Goal: Task Accomplishment & Management: Manage account settings

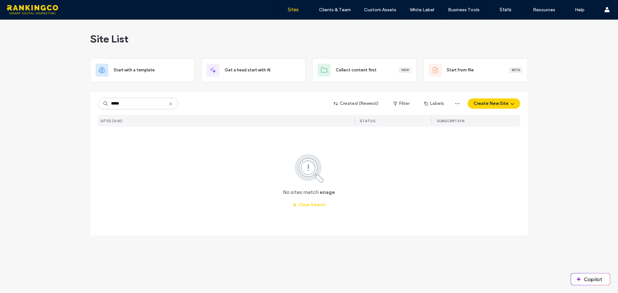
drag, startPoint x: 129, startPoint y: 102, endPoint x: 115, endPoint y: 104, distance: 14.0
click at [115, 104] on input "*****" at bounding box center [138, 104] width 80 height 12
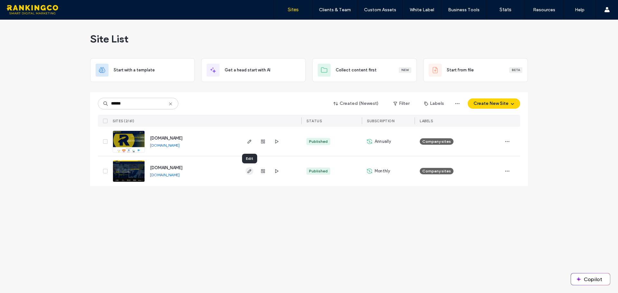
type input "******"
click at [248, 171] on icon "button" at bounding box center [249, 171] width 5 height 5
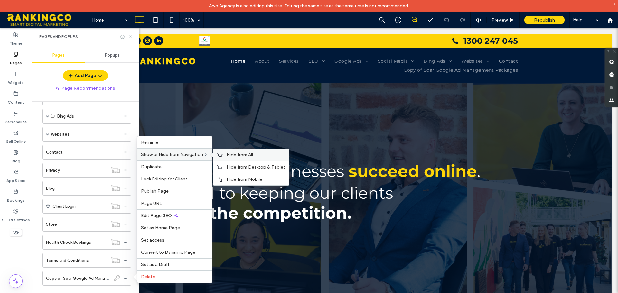
click at [239, 157] on span "Hide from All" at bounding box center [240, 154] width 26 height 5
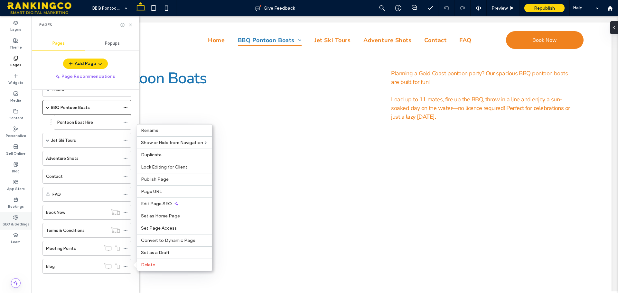
scroll to position [19, 0]
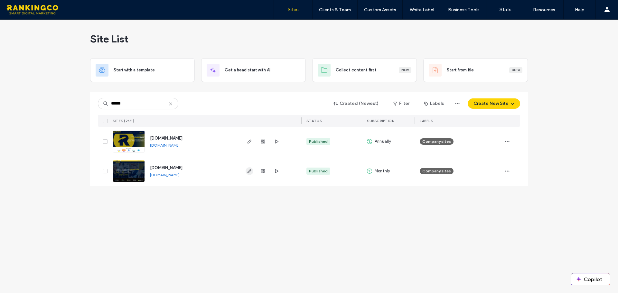
type input "******"
click at [246, 173] on span "button" at bounding box center [250, 171] width 8 height 8
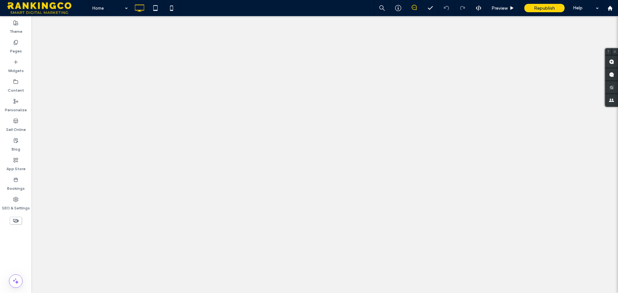
click at [15, 86] on label "Content" at bounding box center [16, 88] width 16 height 9
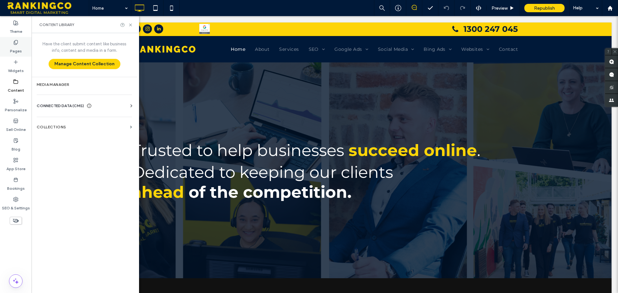
click at [23, 43] on div "Pages" at bounding box center [16, 47] width 32 height 20
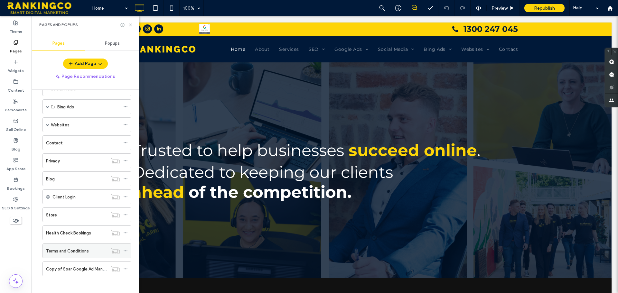
scroll to position [112, 0]
click at [82, 264] on label "Copy of Soar Google Ad Management Packages" at bounding box center [93, 266] width 94 height 11
click at [131, 24] on div at bounding box center [309, 146] width 618 height 293
click at [129, 26] on icon at bounding box center [130, 25] width 5 height 5
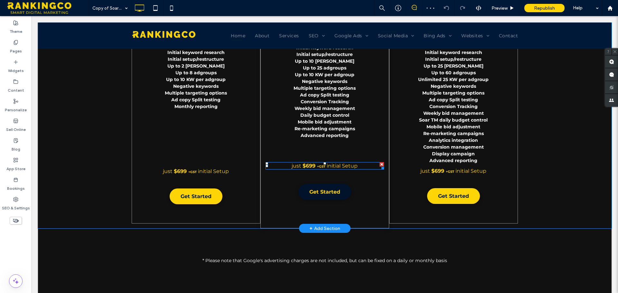
scroll to position [448, 0]
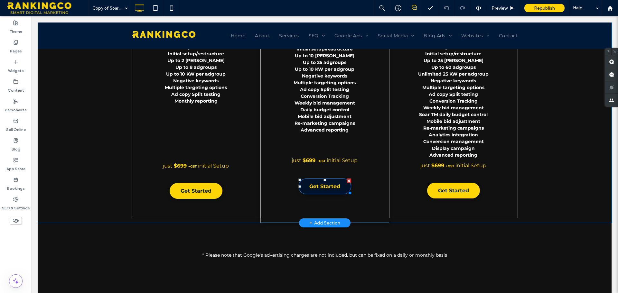
click at [331, 185] on span "Get Started" at bounding box center [324, 186] width 31 height 13
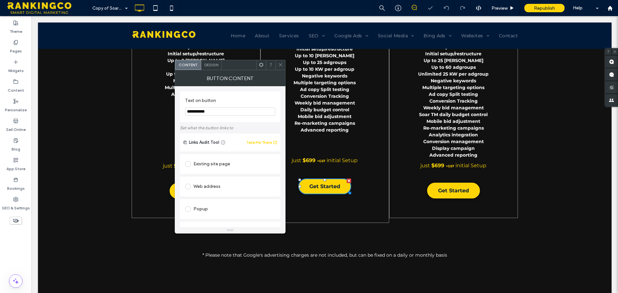
click at [283, 62] on span at bounding box center [280, 65] width 5 height 10
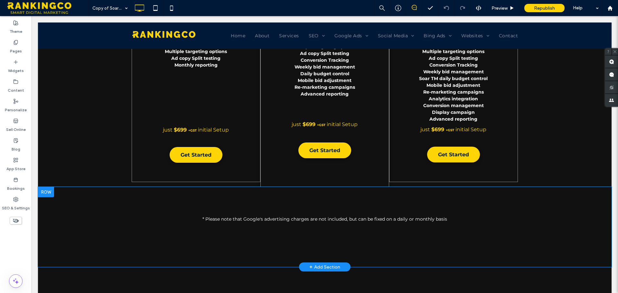
scroll to position [487, 0]
